Goal: Information Seeking & Learning: Learn about a topic

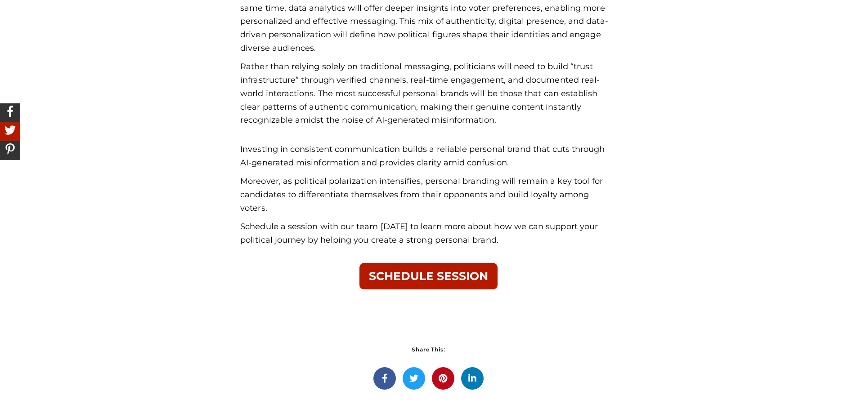
scroll to position [3329, 0]
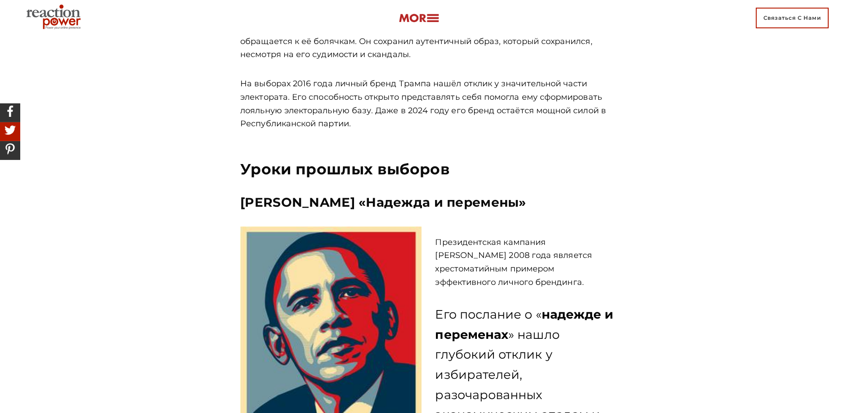
scroll to position [1835, 0]
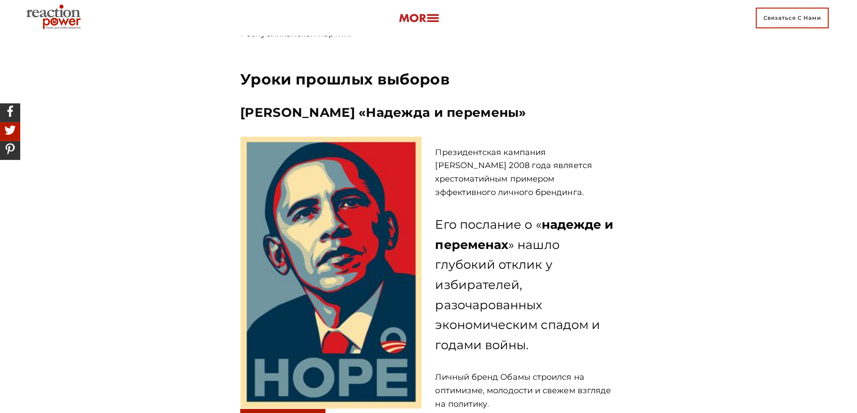
click at [561, 104] on h3 "[PERSON_NAME] «Надежда и перемены»" at bounding box center [428, 112] width 377 height 17
drag, startPoint x: 571, startPoint y: 85, endPoint x: 242, endPoint y: 86, distance: 328.9
click at [242, 104] on h3 "[PERSON_NAME] «Надежда и перемены»" at bounding box center [428, 112] width 377 height 17
copy font "[PERSON_NAME] «Надежда и перемены»"
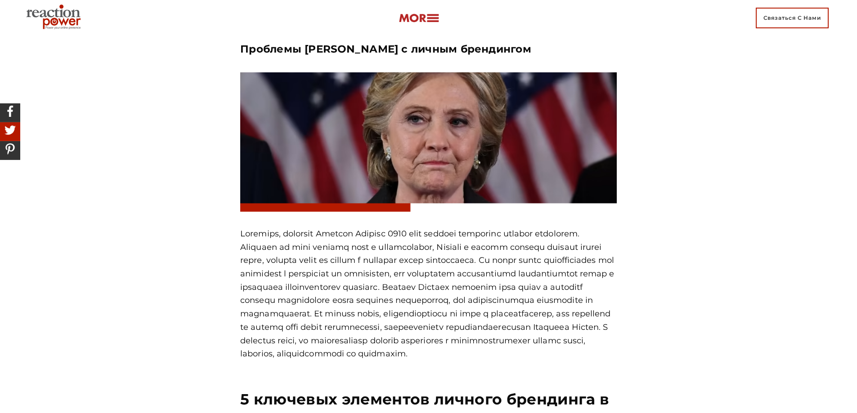
scroll to position [2420, 0]
